Goal: Information Seeking & Learning: Learn about a topic

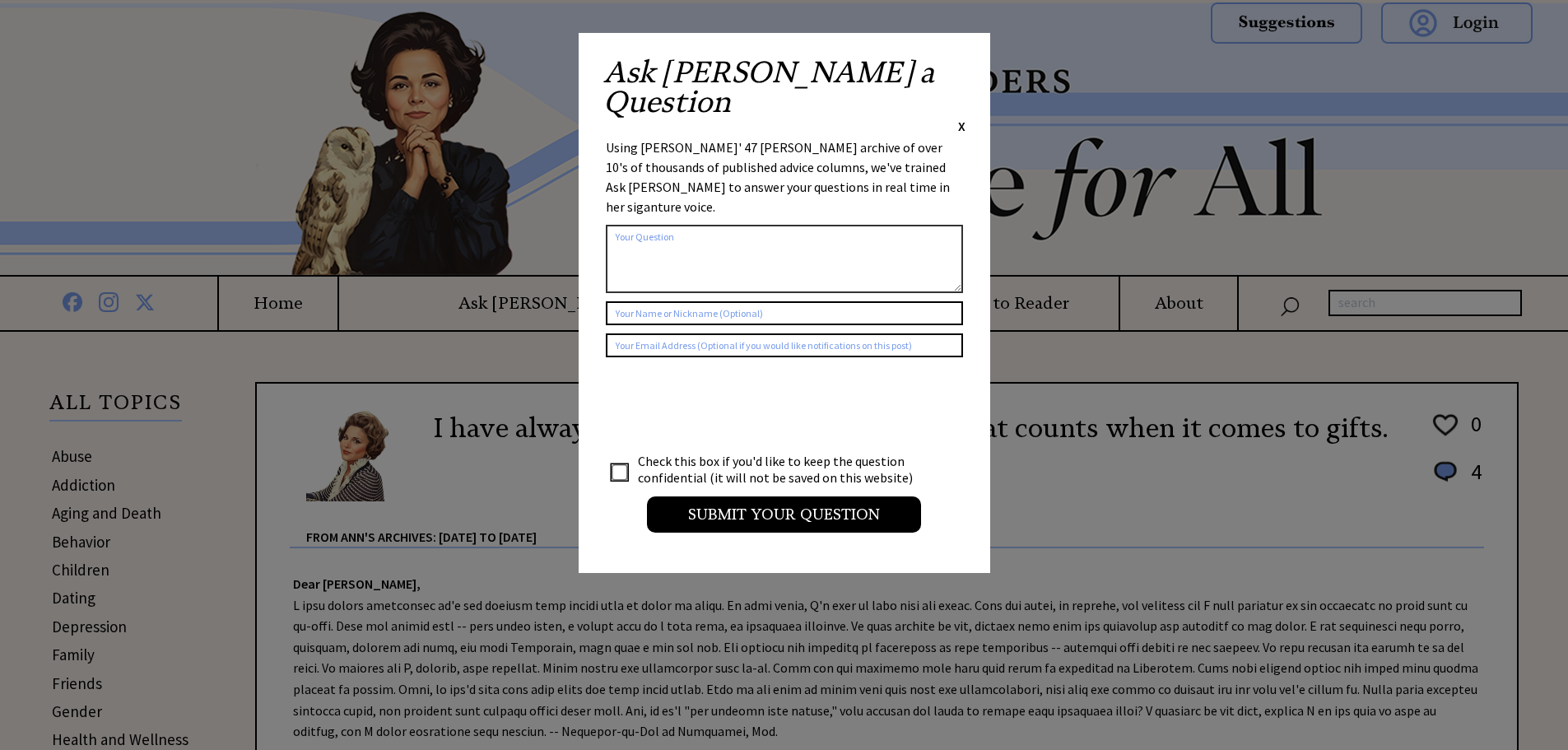
click at [964, 118] on span "X" at bounding box center [962, 126] width 7 height 16
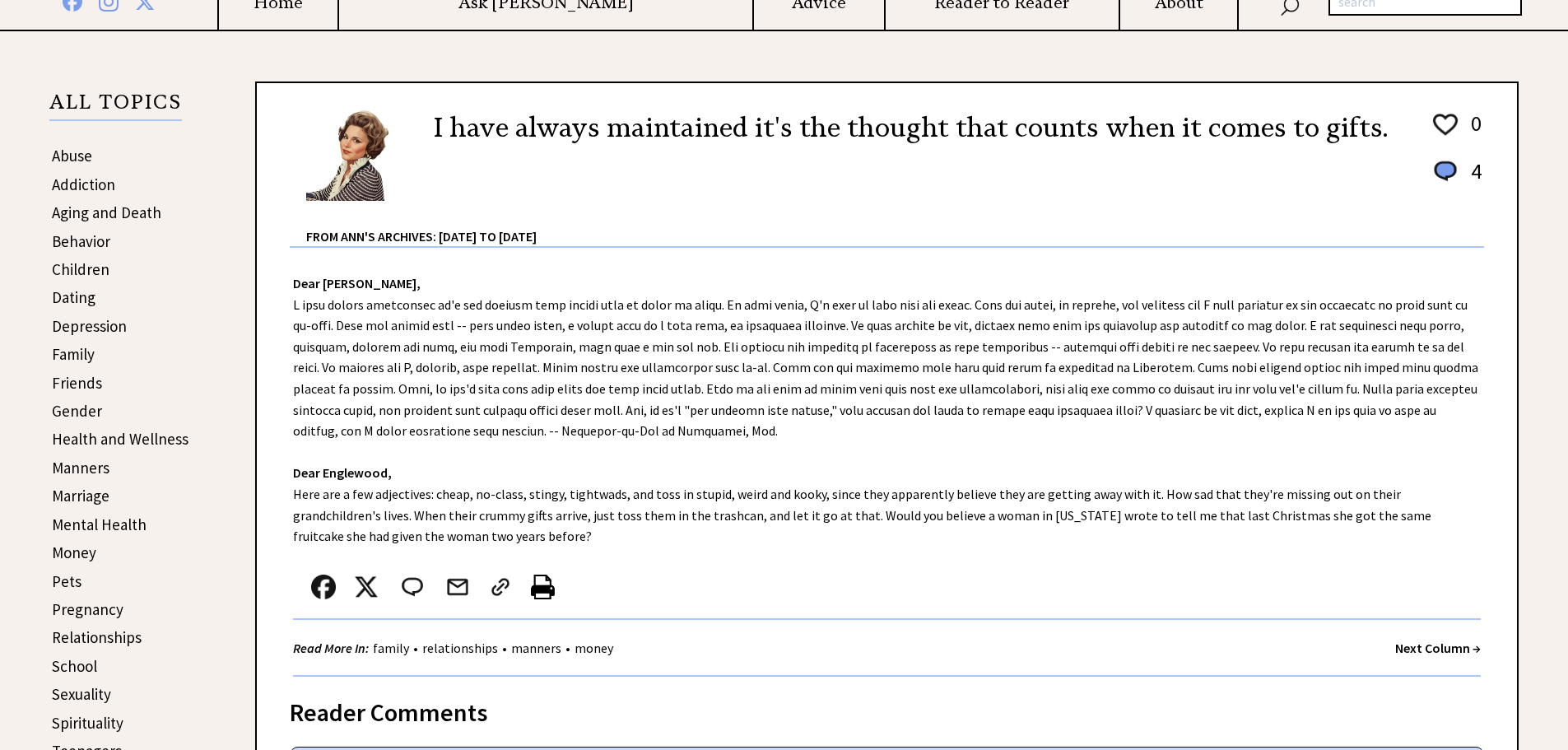
scroll to position [330, 0]
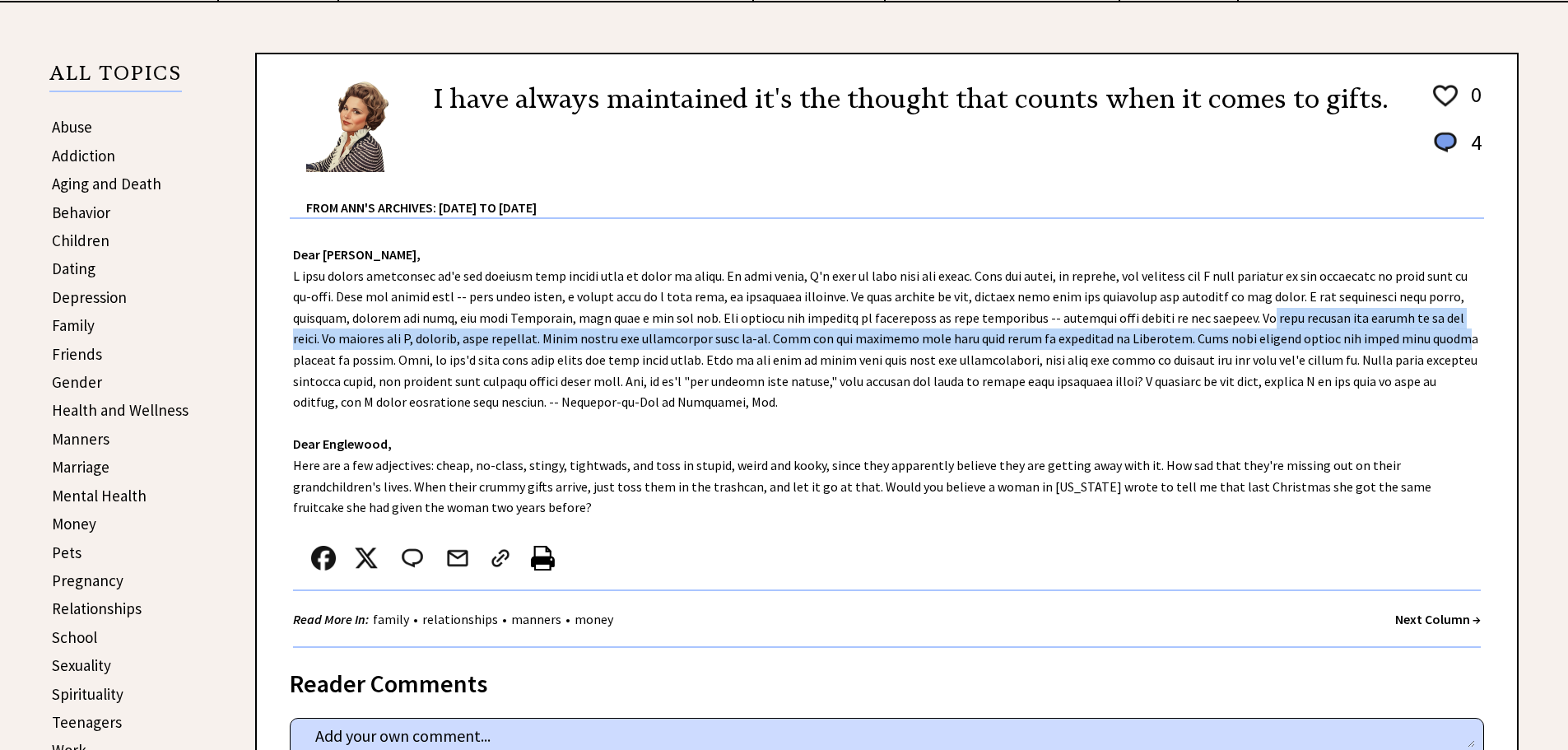
drag, startPoint x: 1171, startPoint y: 321, endPoint x: 1289, endPoint y: 338, distance: 119.2
click at [1289, 338] on div "Dear Ann Landers, Dear Englewood, Here are a few adjectives: cheap, no-class, s…" at bounding box center [887, 433] width 1260 height 429
click at [514, 339] on div "Dear Ann Landers, Dear Englewood, Here are a few adjectives: cheap, no-class, s…" at bounding box center [887, 433] width 1260 height 429
click at [494, 345] on div "Dear Ann Landers, Dear Englewood, Here are a few adjectives: cheap, no-class, s…" at bounding box center [887, 433] width 1260 height 429
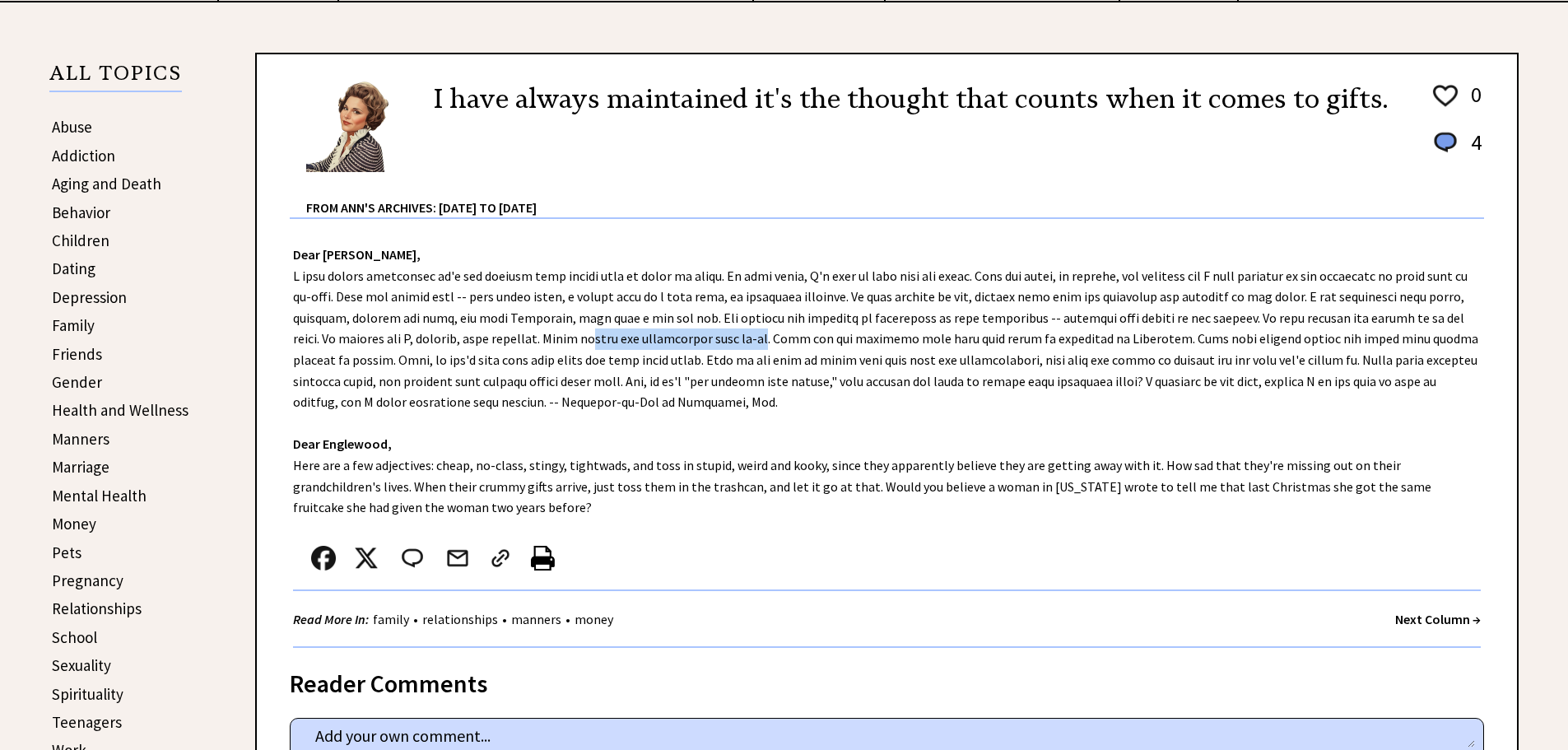
drag, startPoint x: 494, startPoint y: 340, endPoint x: 656, endPoint y: 335, distance: 162.1
click at [656, 335] on div "Dear Ann Landers, Dear Englewood, Here are a few adjectives: cheap, no-class, s…" at bounding box center [887, 433] width 1260 height 429
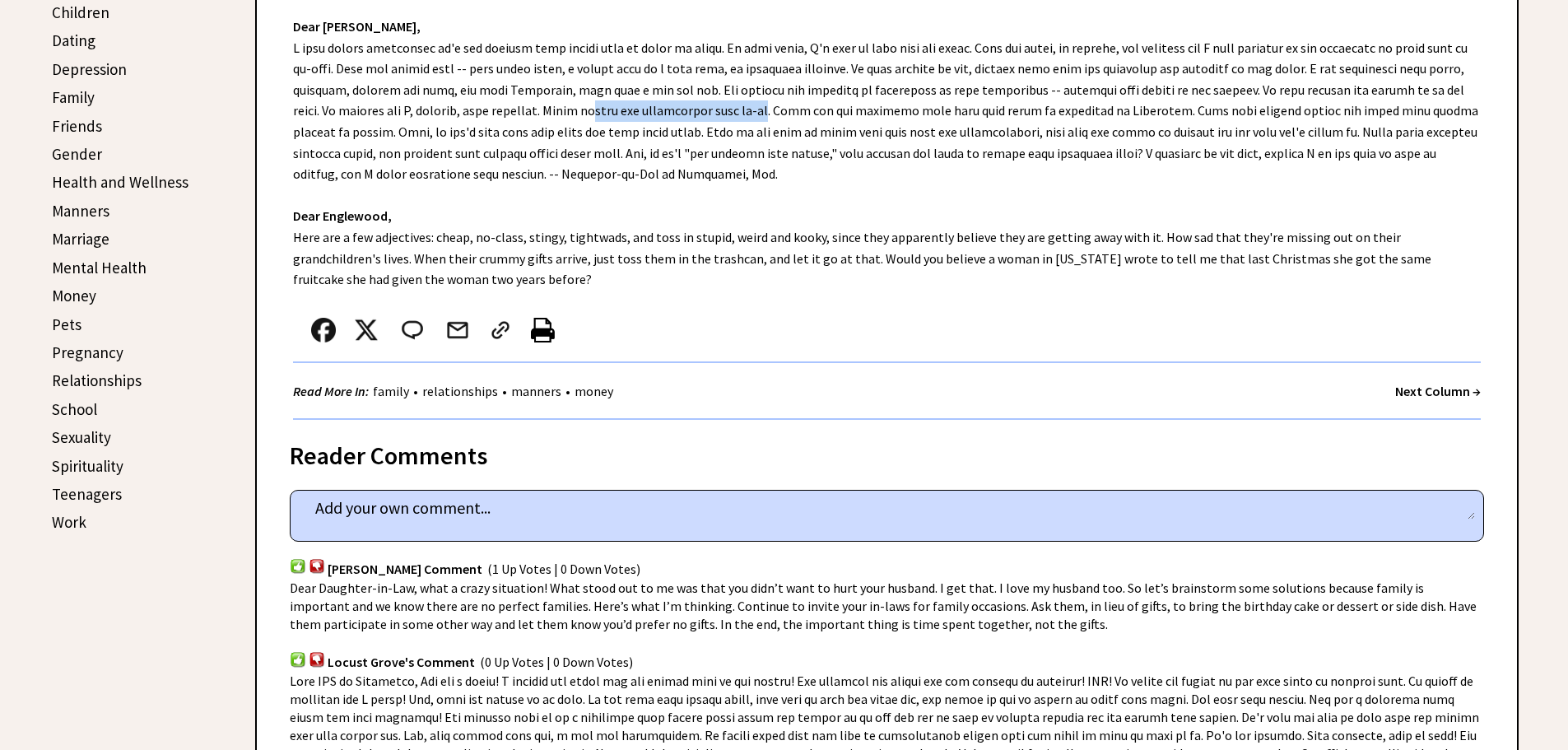
scroll to position [577, 0]
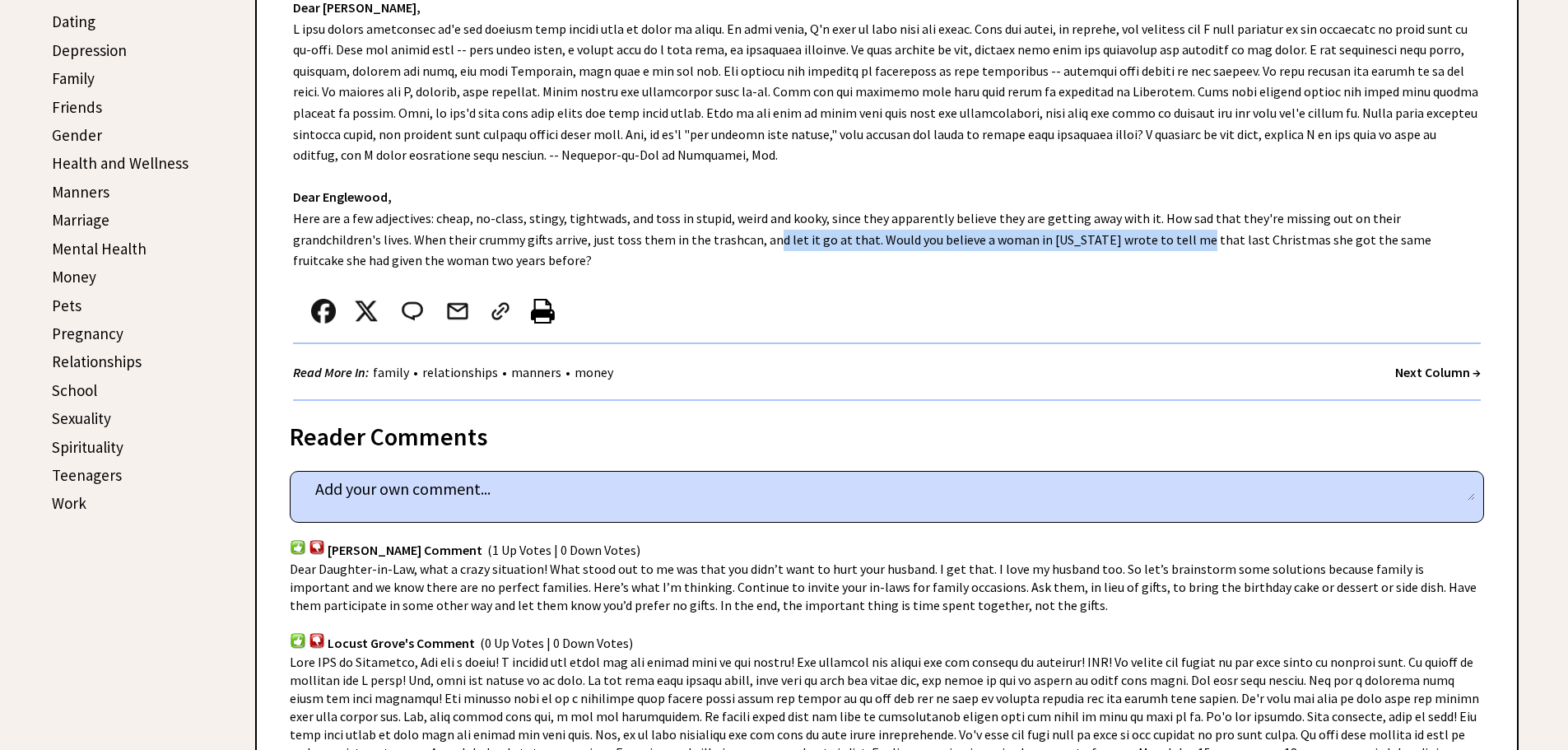
drag, startPoint x: 665, startPoint y: 240, endPoint x: 1081, endPoint y: 250, distance: 416.1
click at [1081, 250] on div "Dear Ann Landers, Dear Englewood, Here are a few adjectives: cheap, no-class, s…" at bounding box center [887, 186] width 1260 height 429
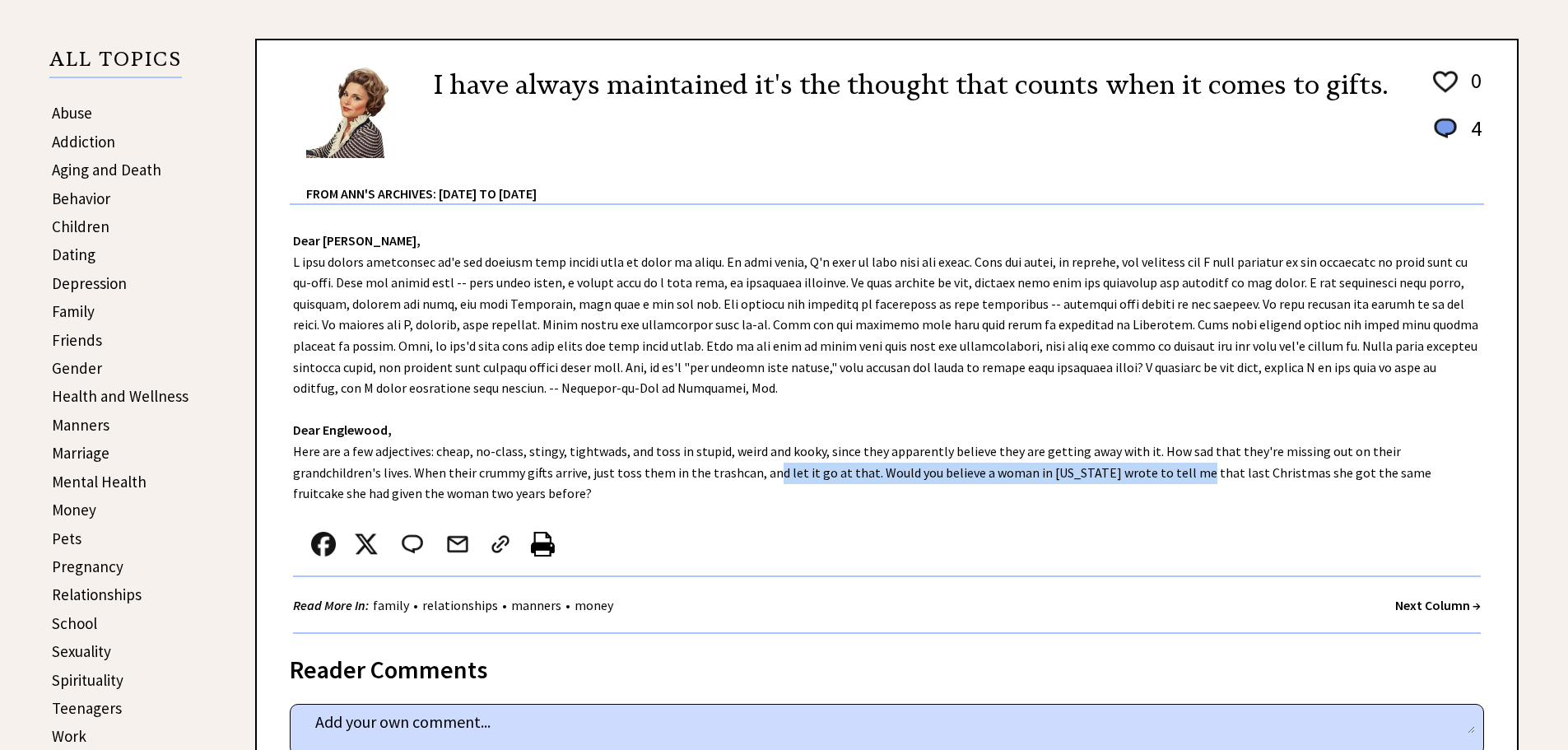
scroll to position [83, 0]
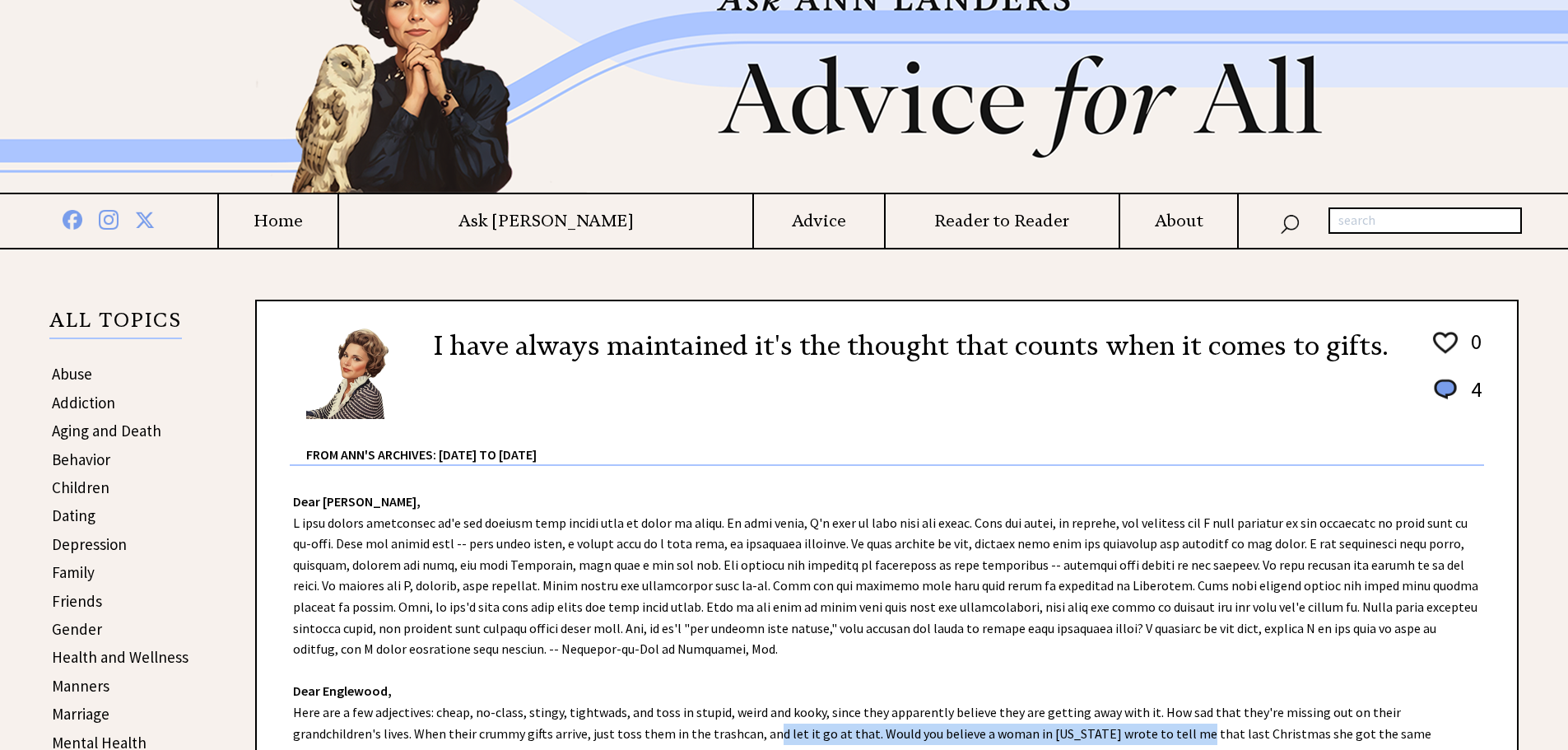
click at [74, 572] on link "Family" at bounding box center [73, 572] width 43 height 20
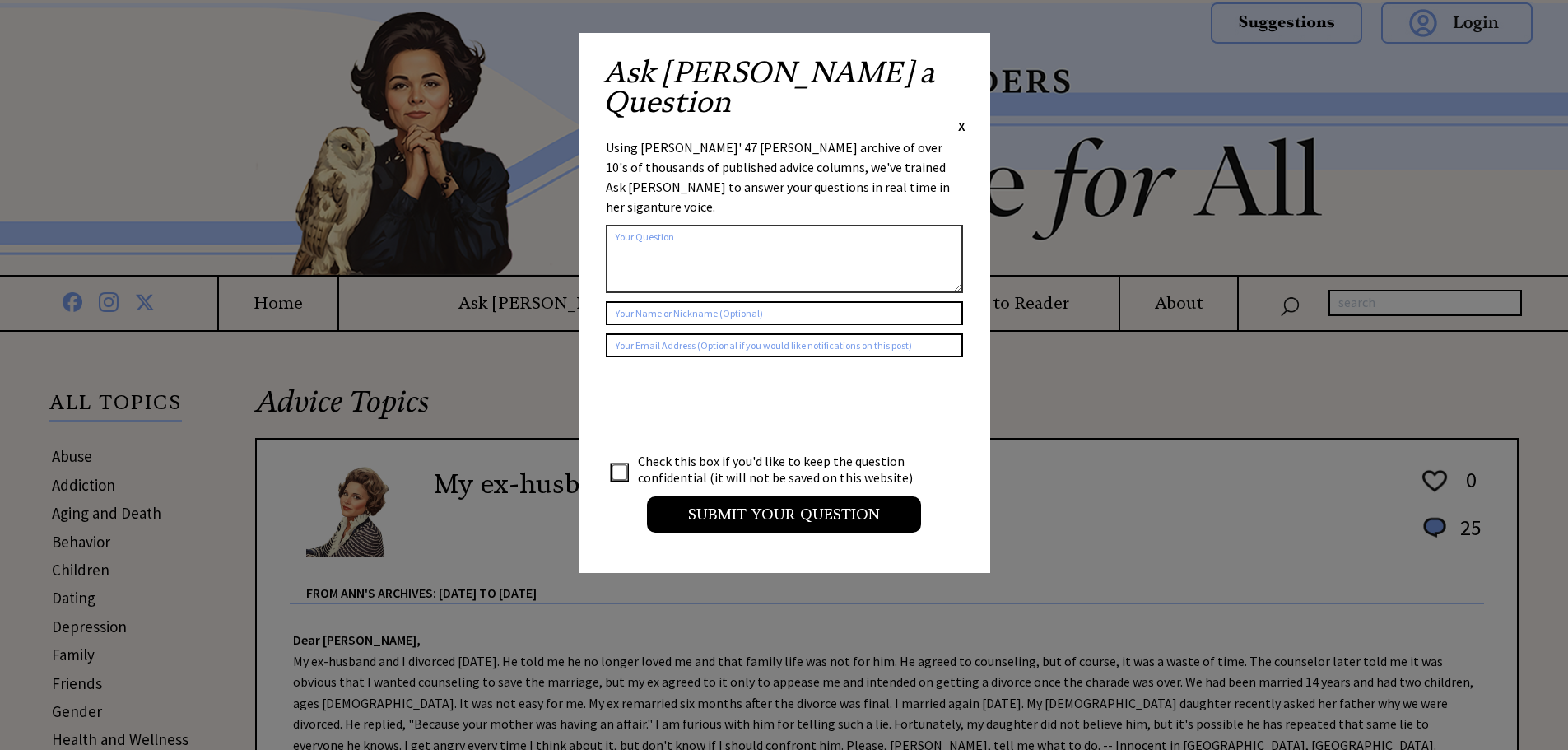
click at [963, 118] on span "X" at bounding box center [962, 126] width 7 height 16
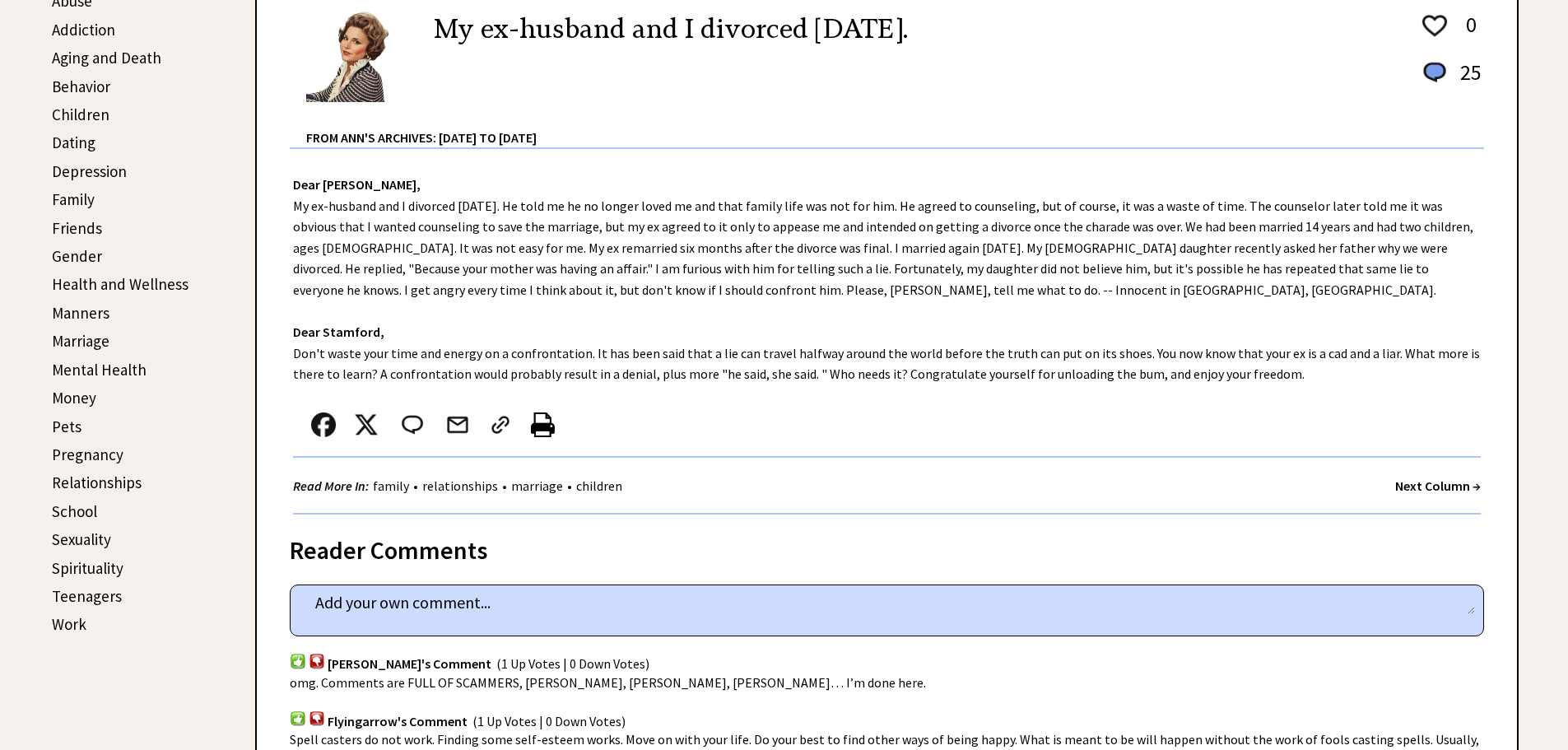
scroll to position [494, 0]
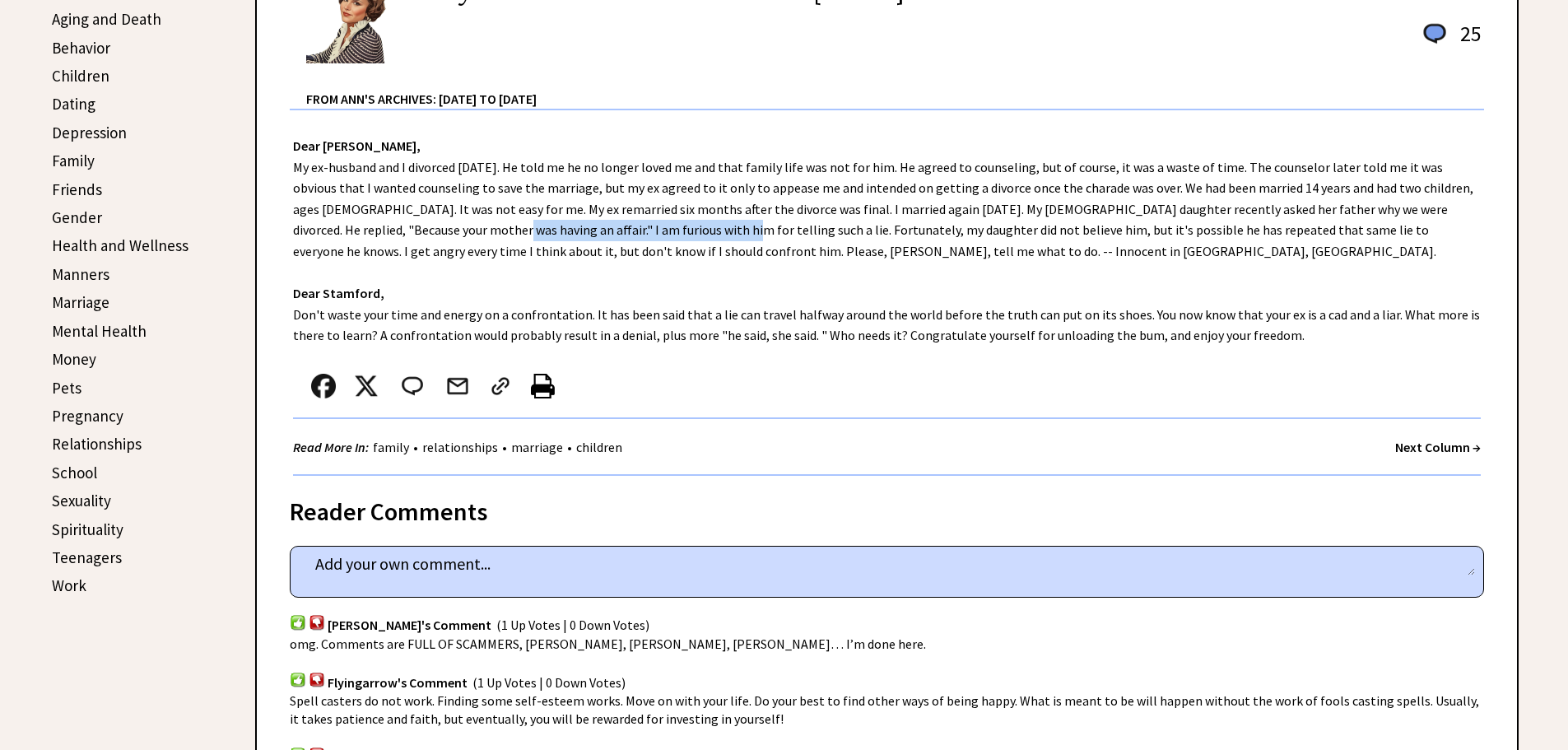
drag, startPoint x: 355, startPoint y: 229, endPoint x: 578, endPoint y: 222, distance: 223.1
click at [578, 222] on div "Dear Ann Landers, My ex-husband and I divorced 18 years ago. He told me he no l…" at bounding box center [887, 292] width 1260 height 365
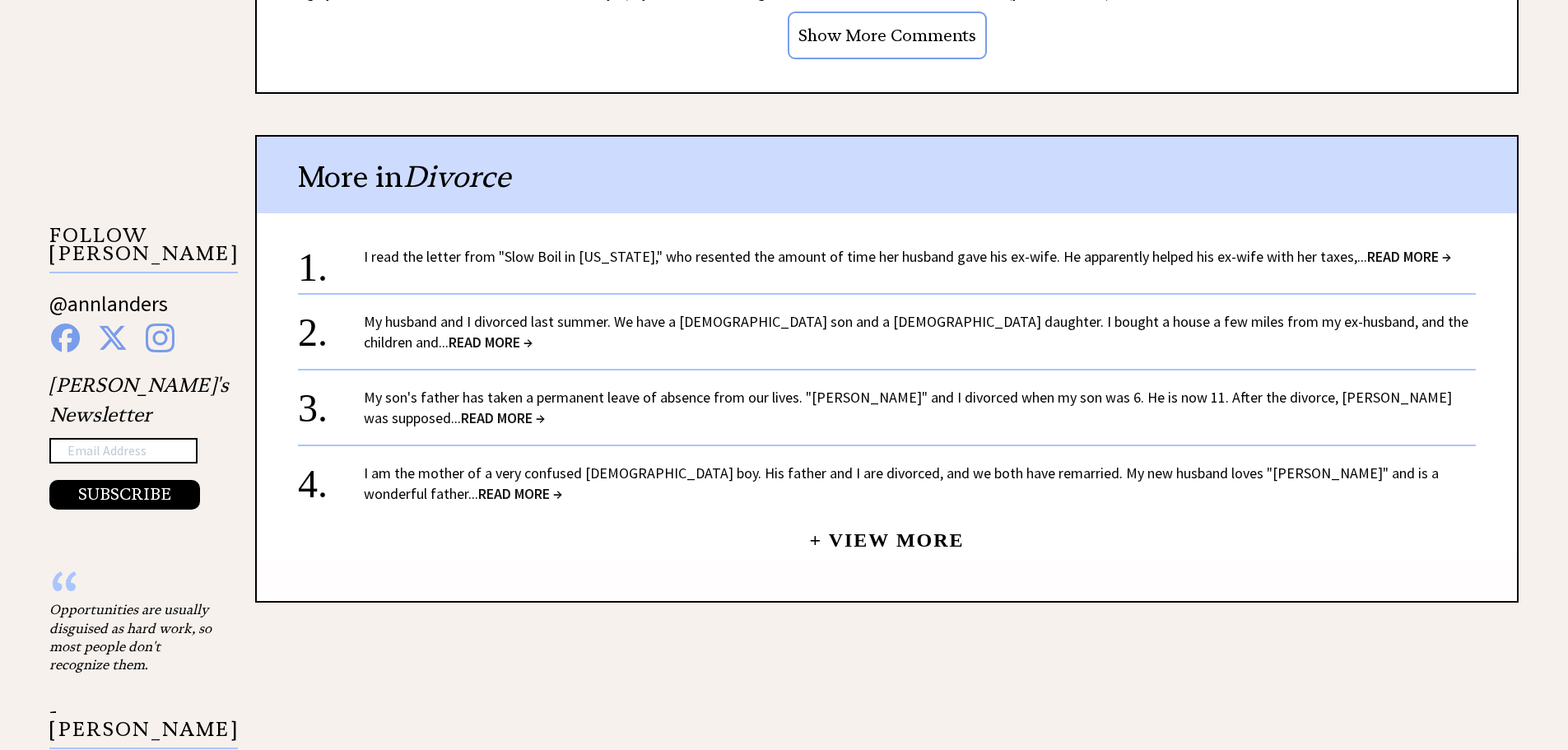
scroll to position [1482, 0]
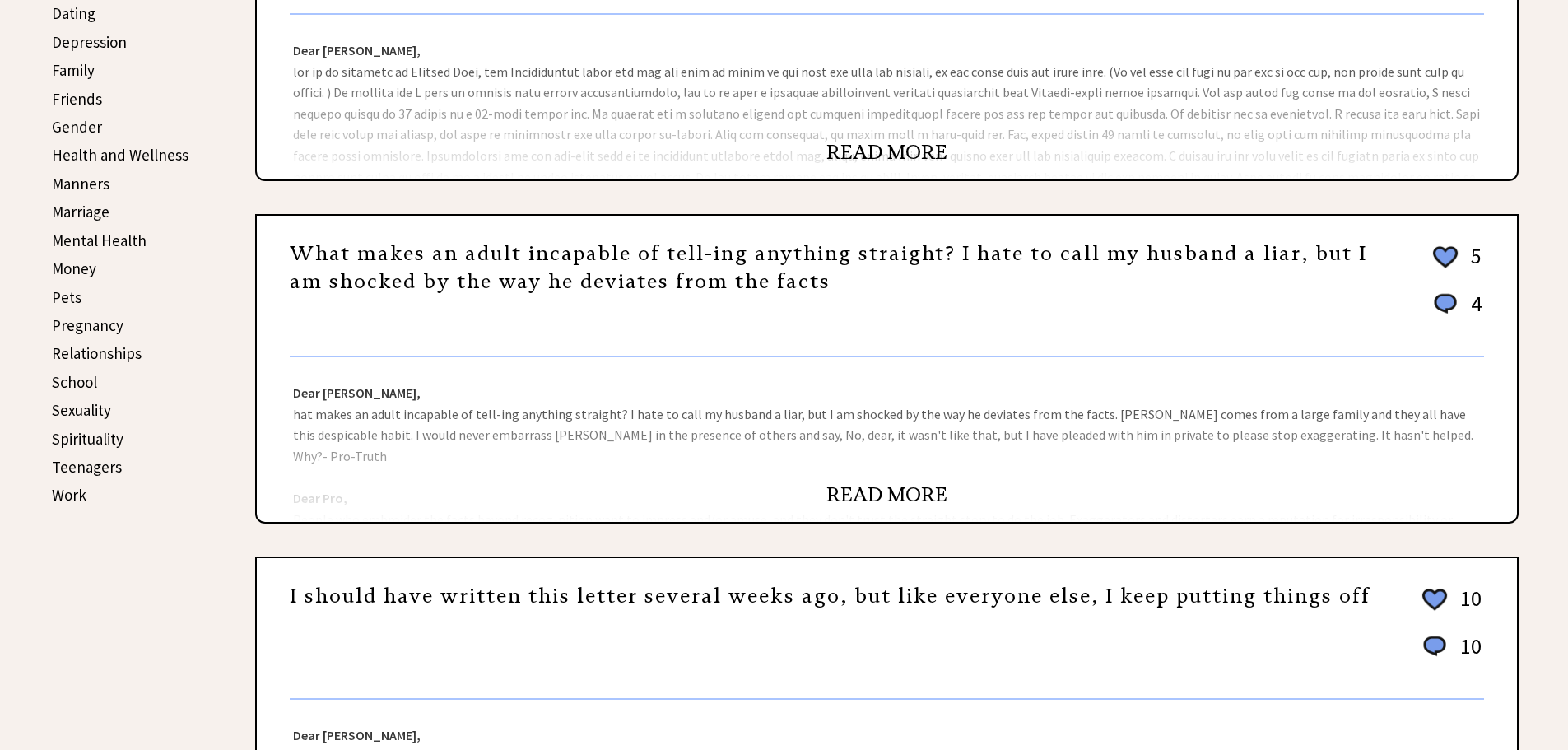
scroll to position [658, 0]
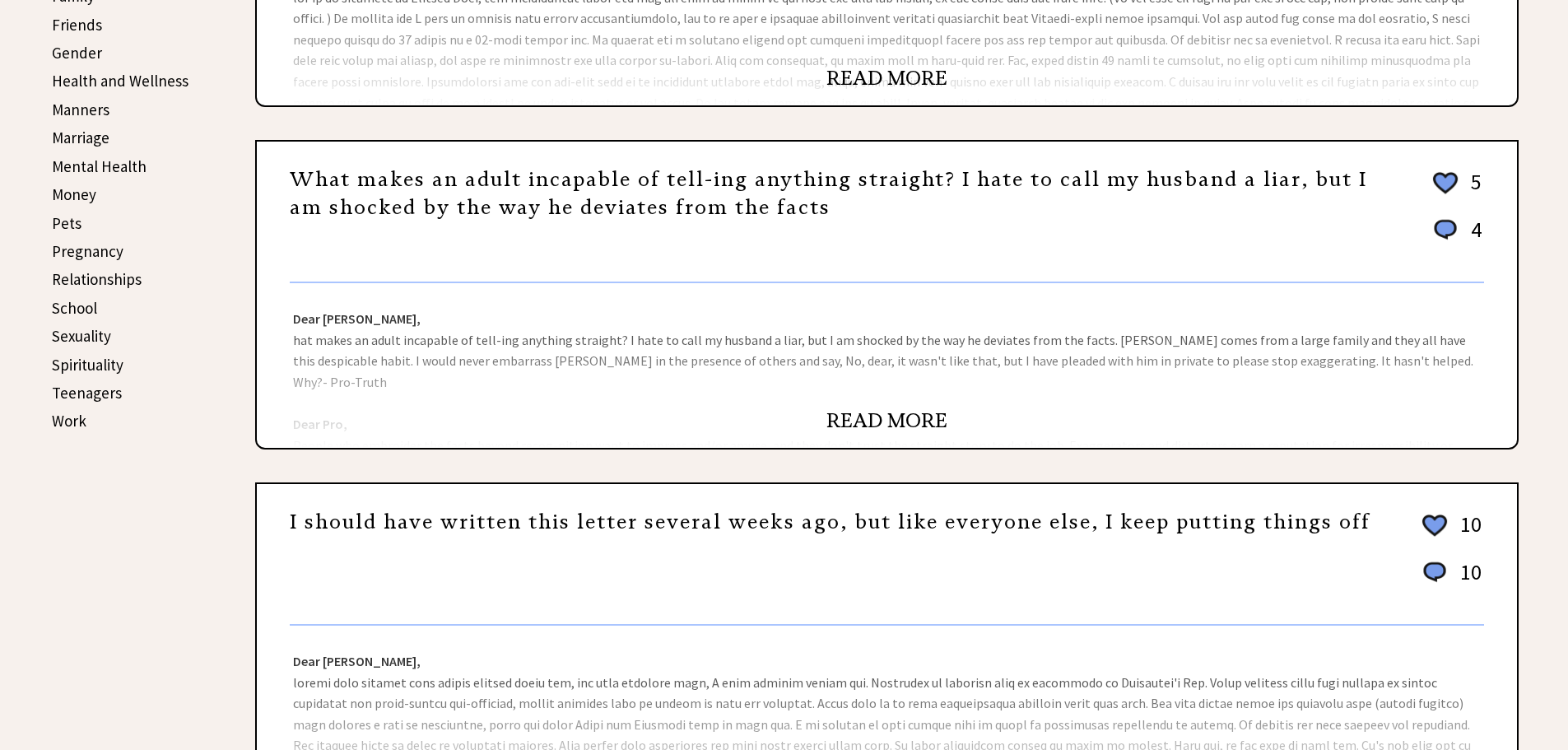
click at [884, 419] on link "READ MORE" at bounding box center [886, 420] width 121 height 25
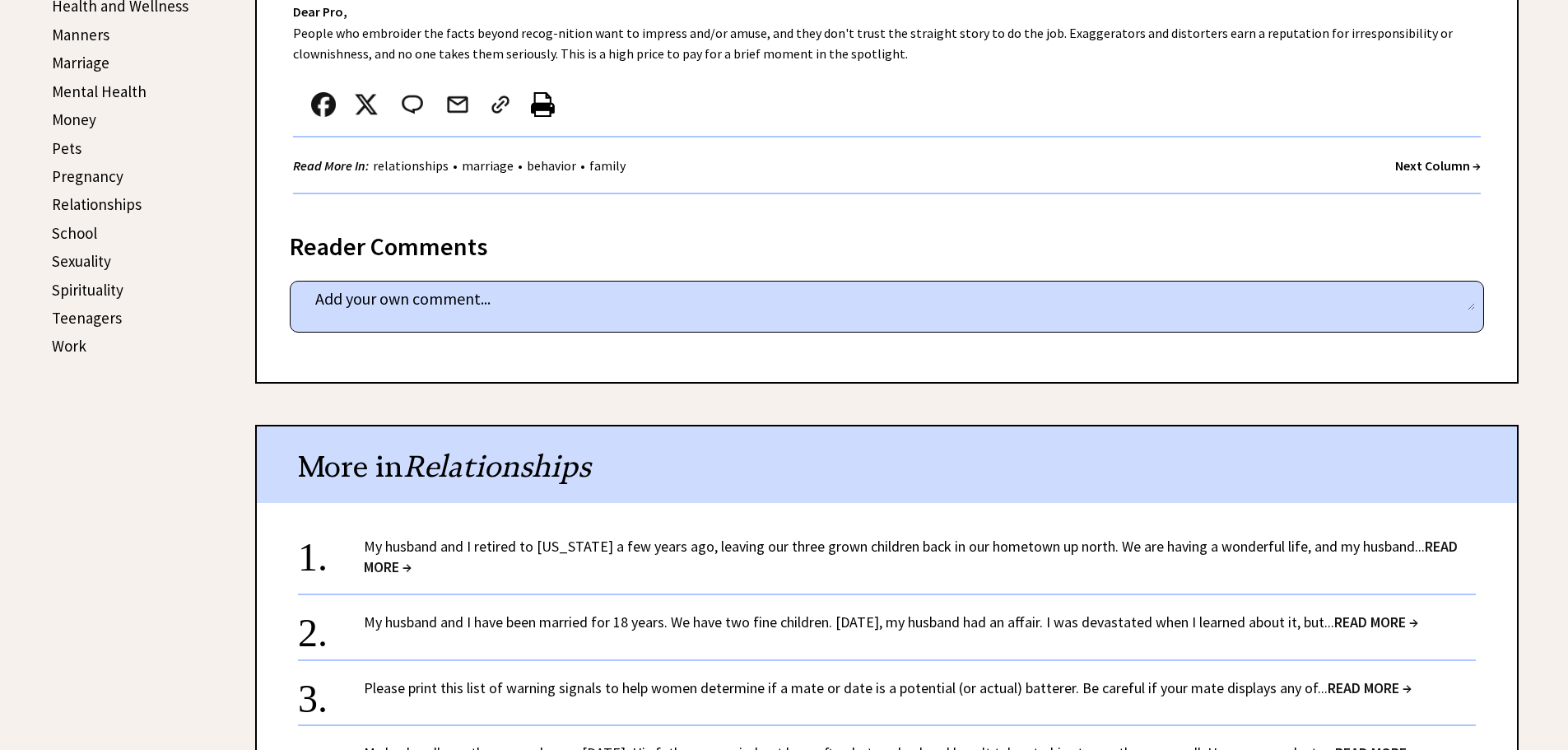
scroll to position [494, 0]
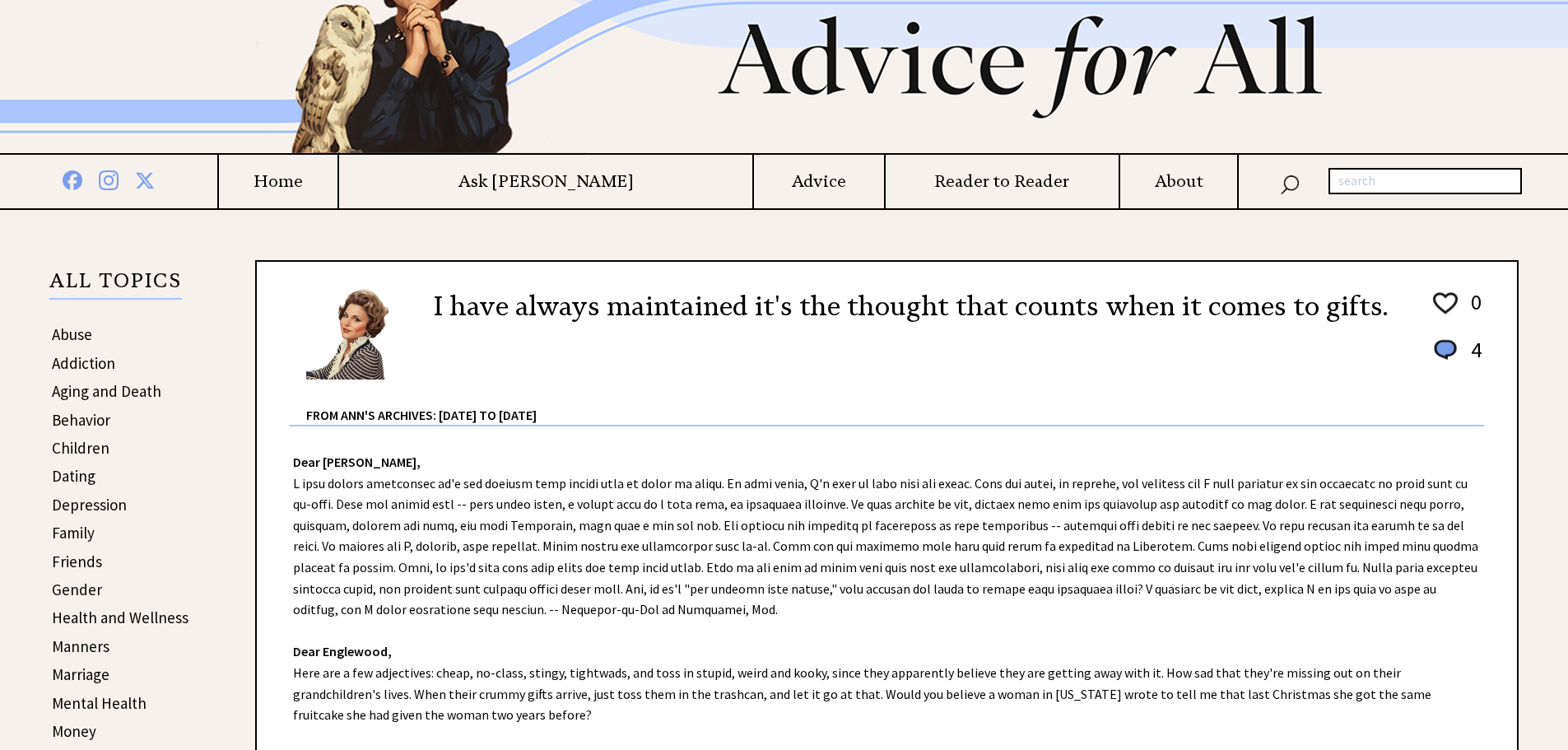
scroll to position [164, 0]
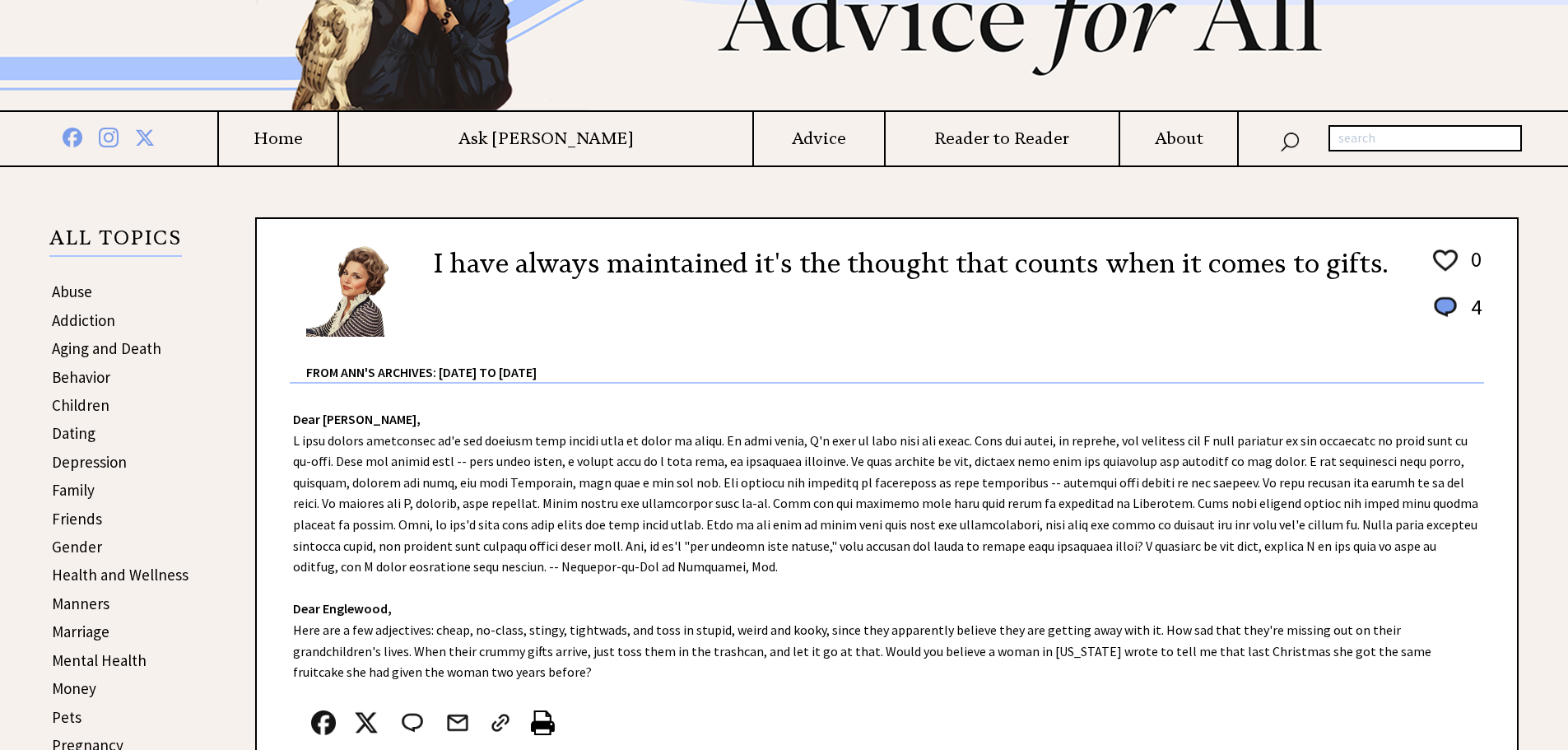
click at [86, 487] on link "Family" at bounding box center [73, 489] width 43 height 20
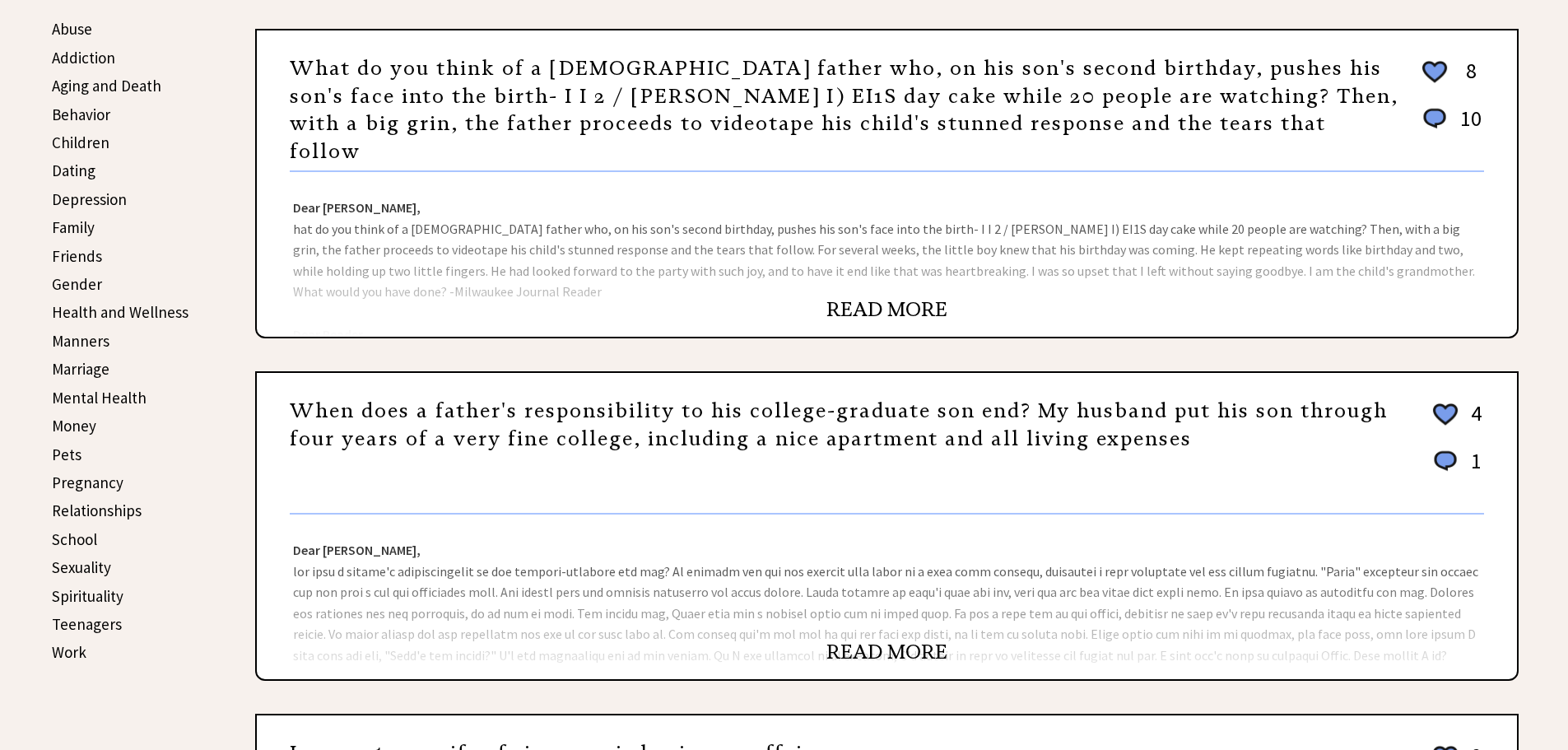
scroll to position [494, 0]
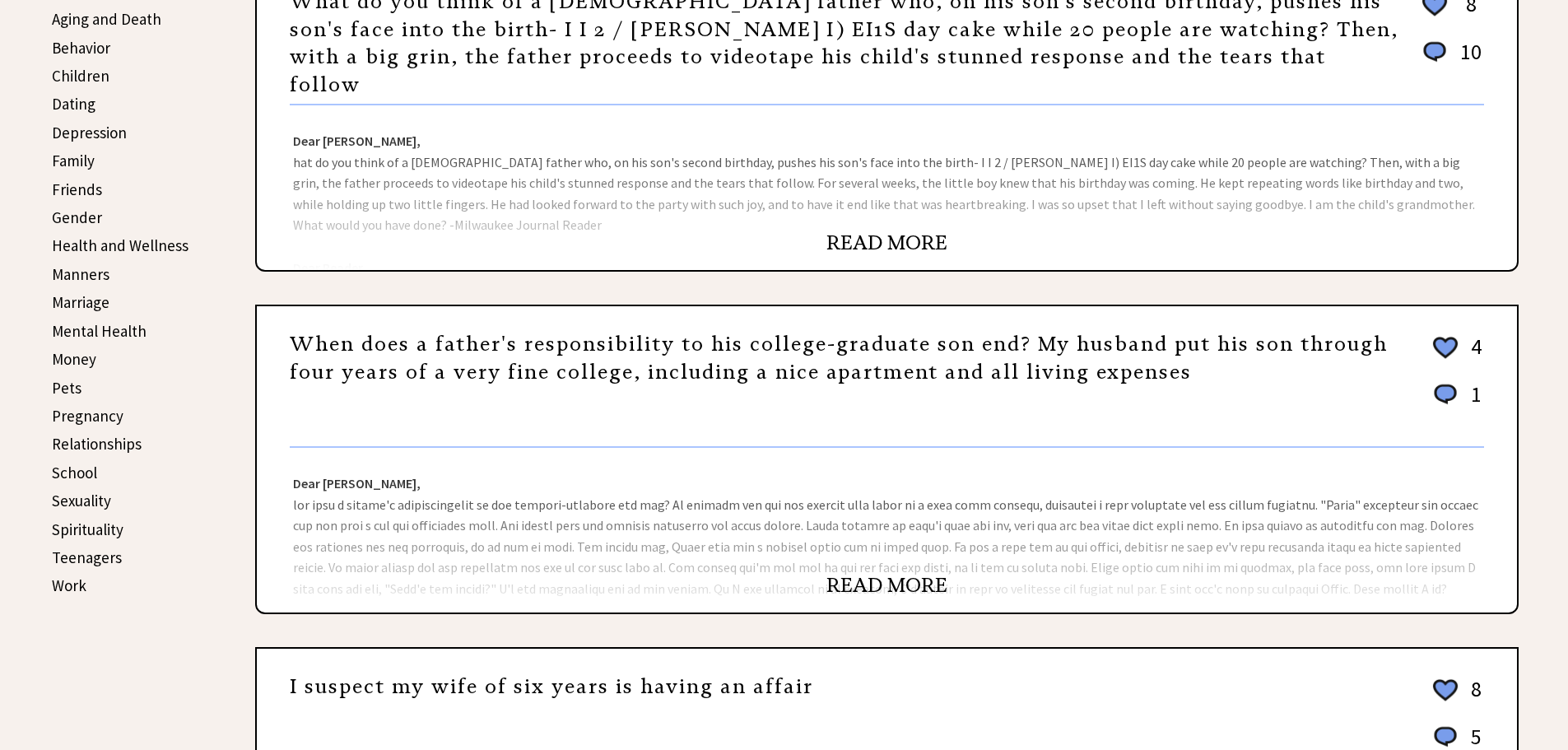
click at [864, 586] on link "READ MORE" at bounding box center [886, 585] width 121 height 25
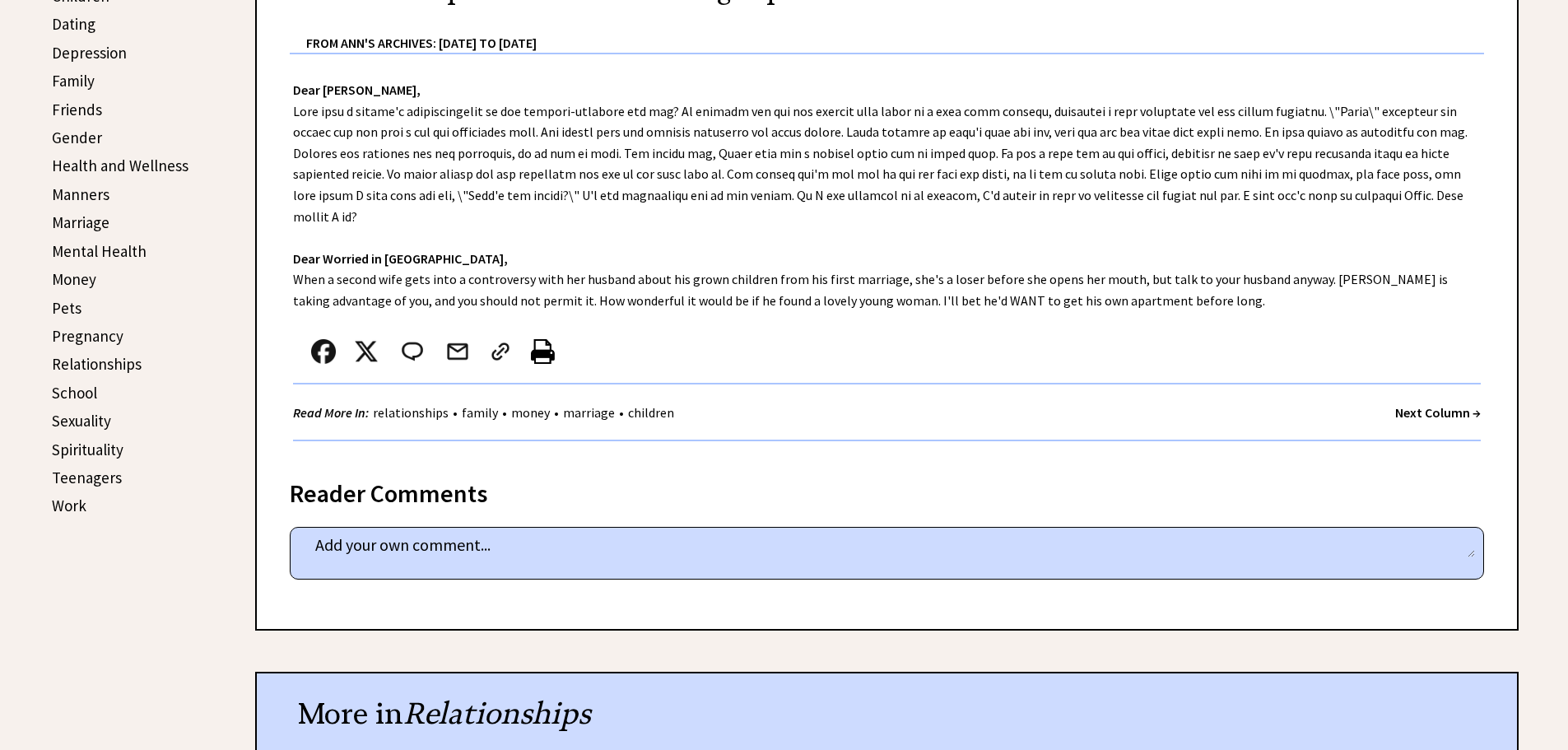
scroll to position [577, 0]
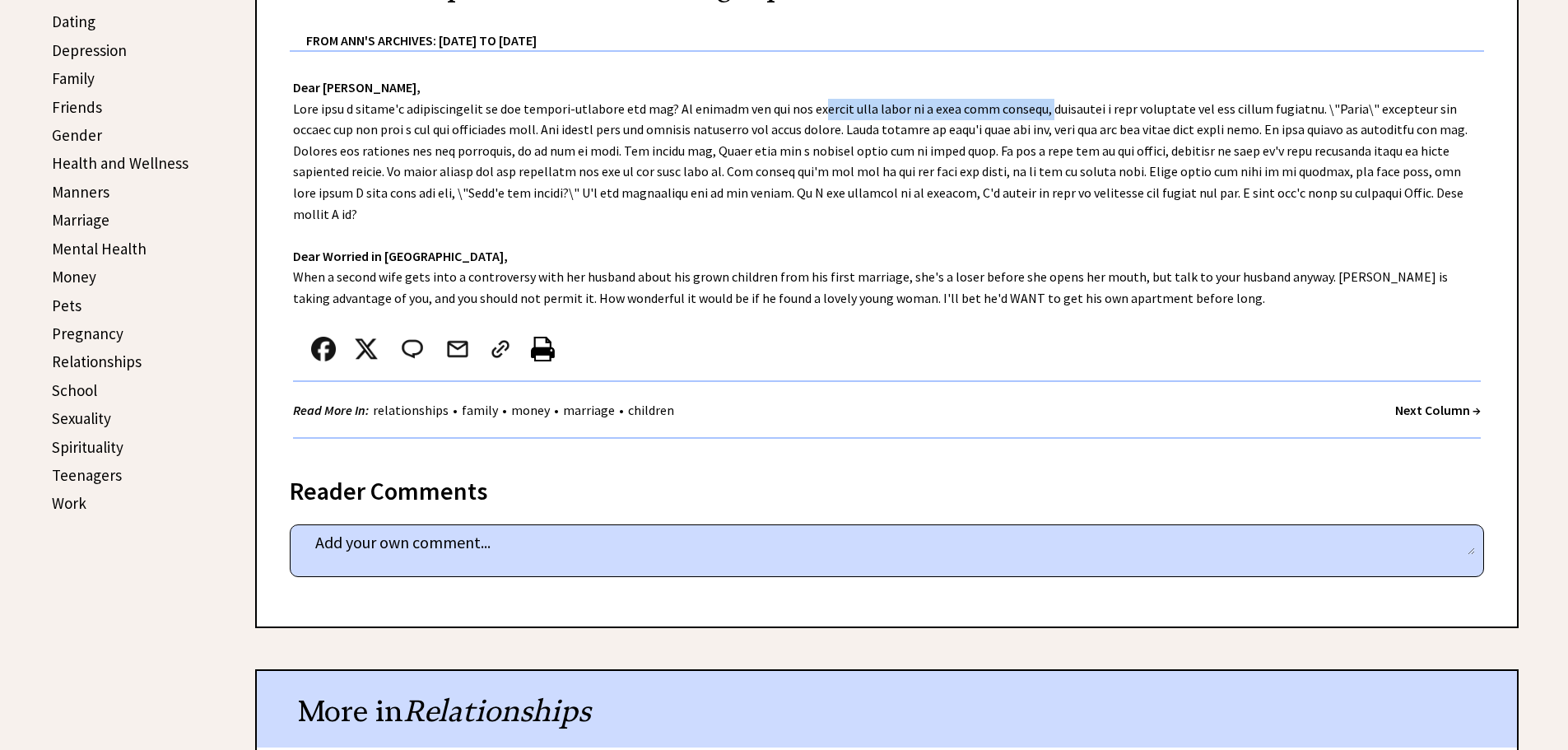
drag, startPoint x: 805, startPoint y: 110, endPoint x: 1020, endPoint y: 119, distance: 215.2
click at [1020, 119] on div "Dear [PERSON_NAME], Dear [PERSON_NAME] in [GEOGRAPHIC_DATA], When a second wife…" at bounding box center [887, 253] width 1260 height 403
